Goal: Check status: Check status

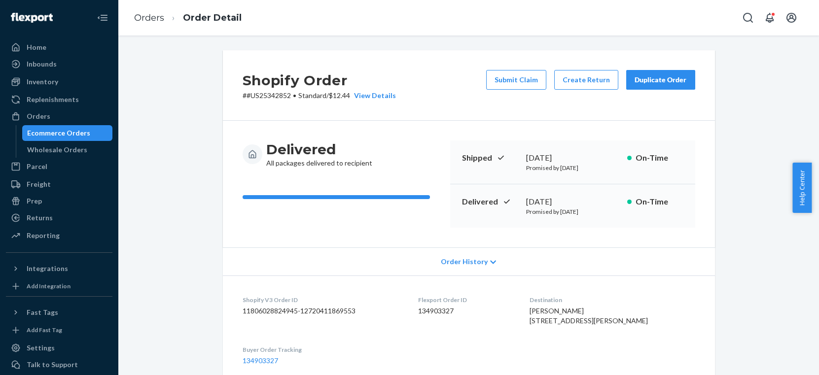
click at [62, 139] on div "Ecommerce Orders" at bounding box center [67, 133] width 89 height 14
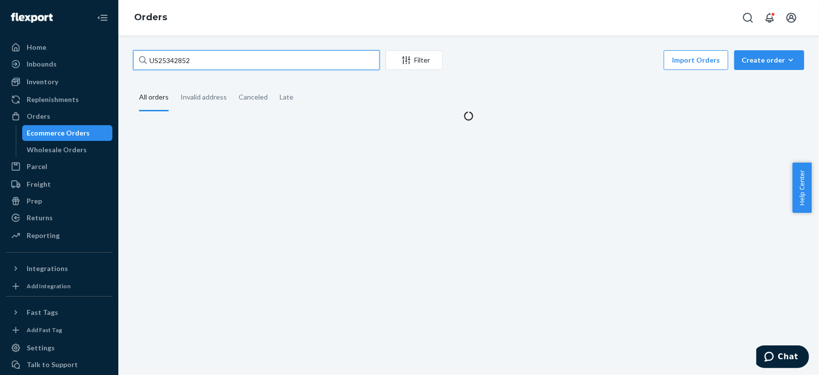
click at [235, 65] on input "US25342852" at bounding box center [256, 60] width 247 height 20
paste input "57264"
type input "US25357264"
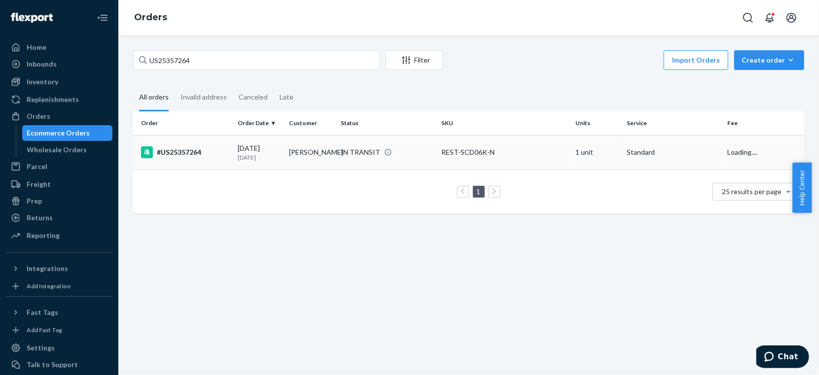
click at [295, 148] on td "[PERSON_NAME]" at bounding box center [311, 152] width 51 height 35
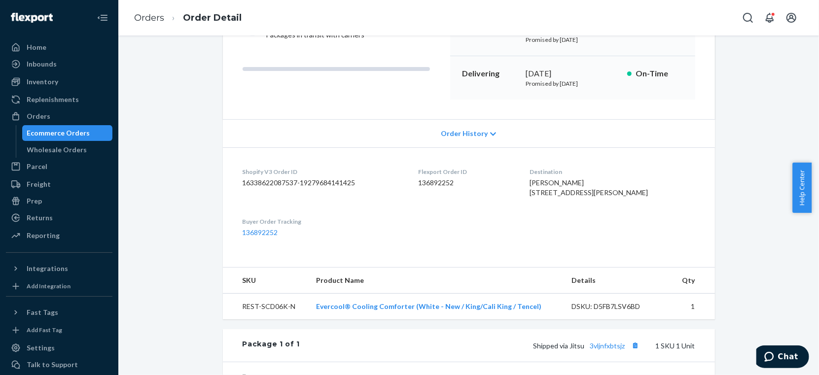
scroll to position [131, 0]
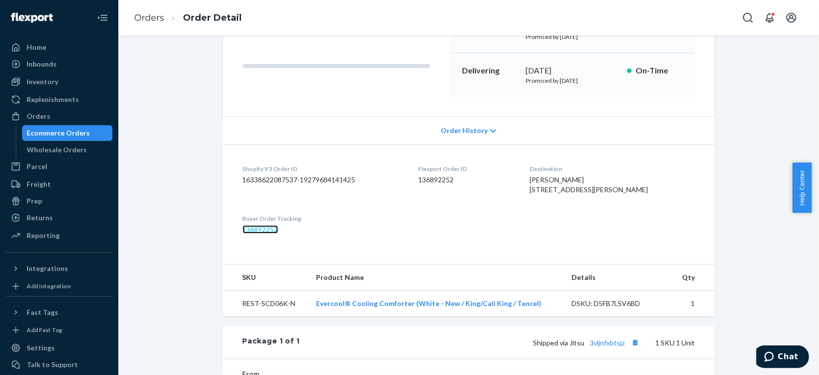
click at [261, 234] on link "136892252" at bounding box center [261, 229] width 36 height 8
